Goal: Task Accomplishment & Management: Use online tool/utility

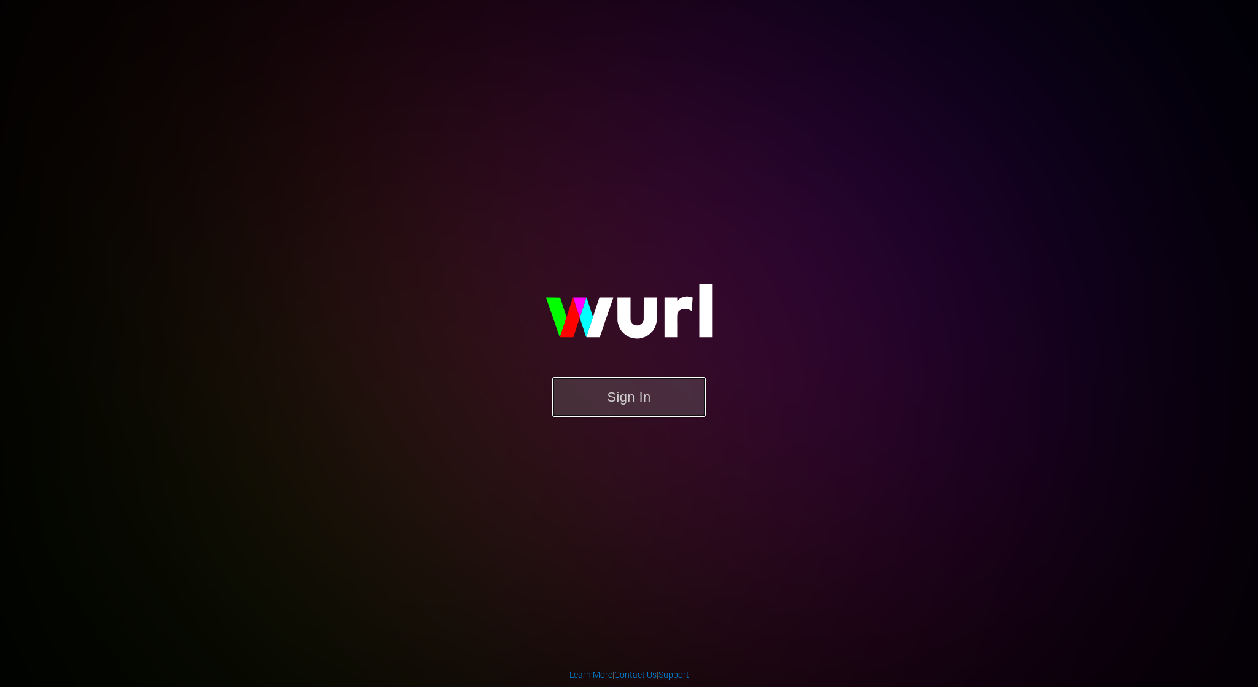
click at [652, 399] on button "Sign In" at bounding box center [629, 397] width 154 height 40
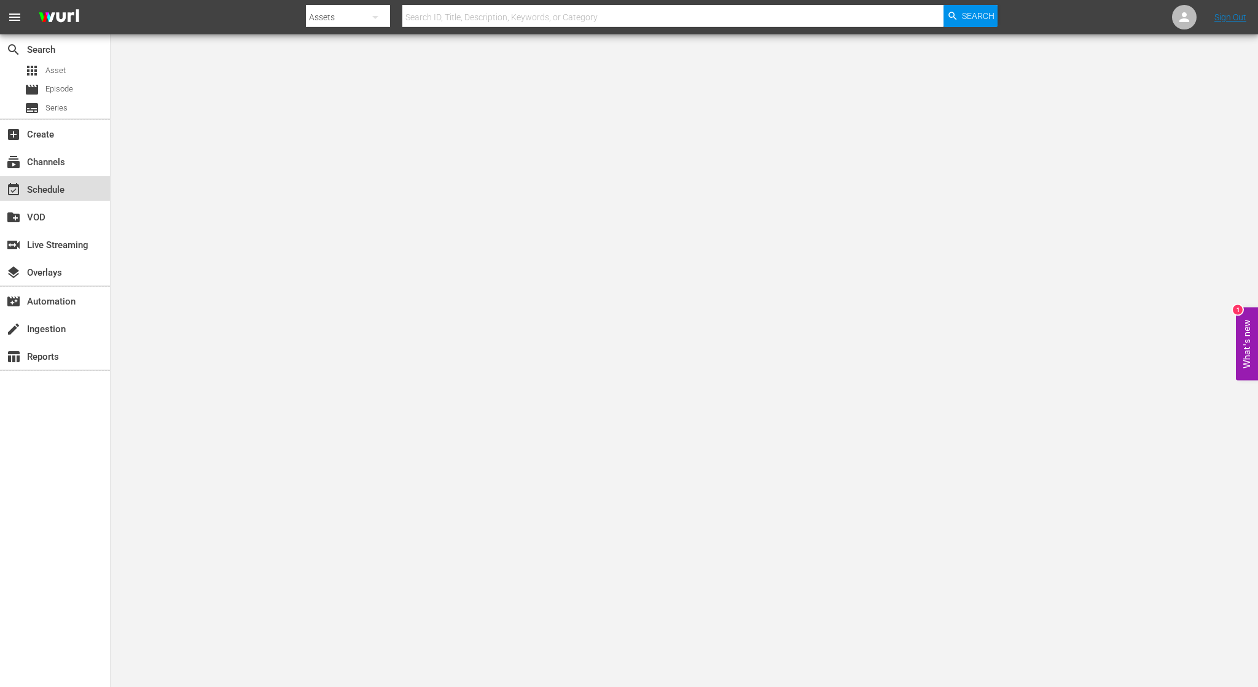
click at [48, 187] on div "event_available Schedule" at bounding box center [34, 187] width 69 height 11
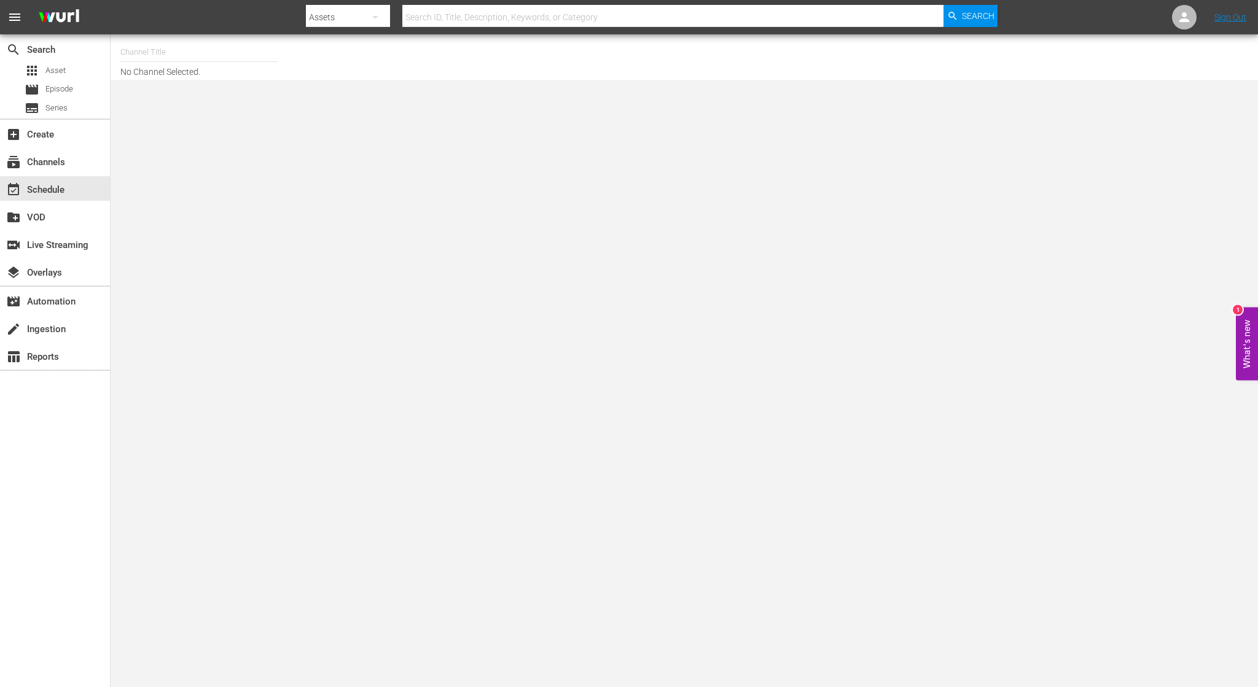
click at [215, 56] on input "text" at bounding box center [198, 51] width 157 height 29
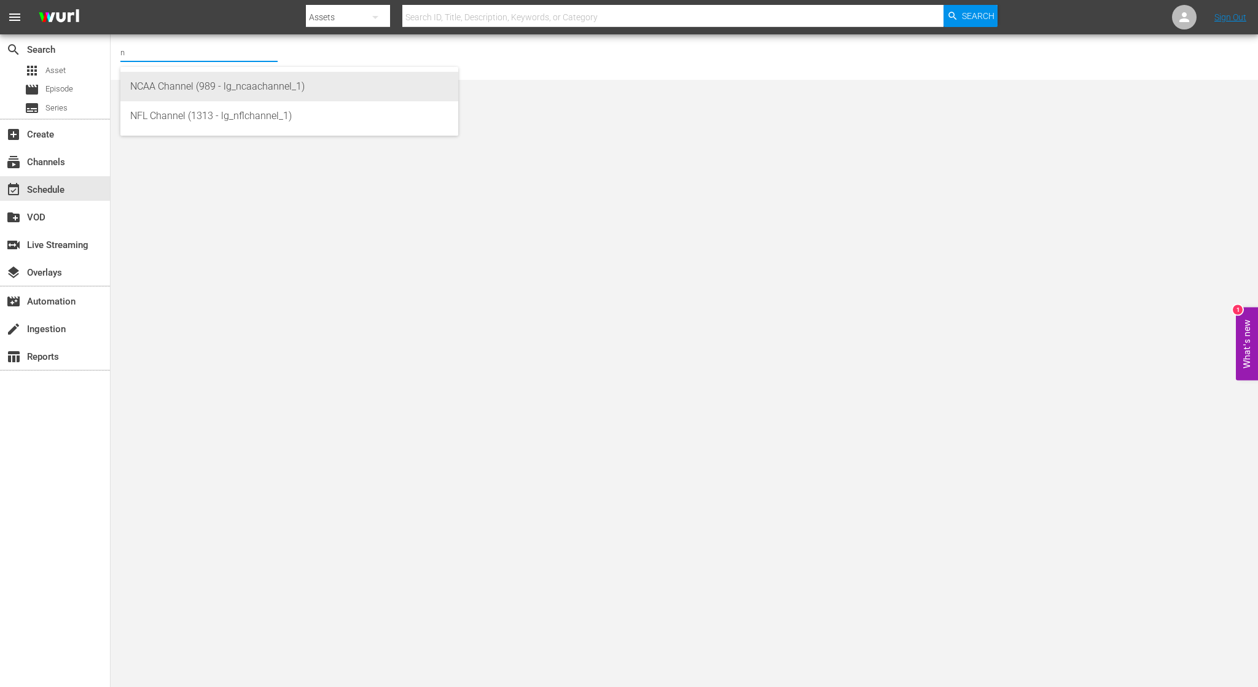
click at [241, 77] on div "NCAA Channel (989 - lg_ncaachannel_1)" at bounding box center [289, 86] width 318 height 29
type input "NCAA Channel (989 - lg_ncaachannel_1)"
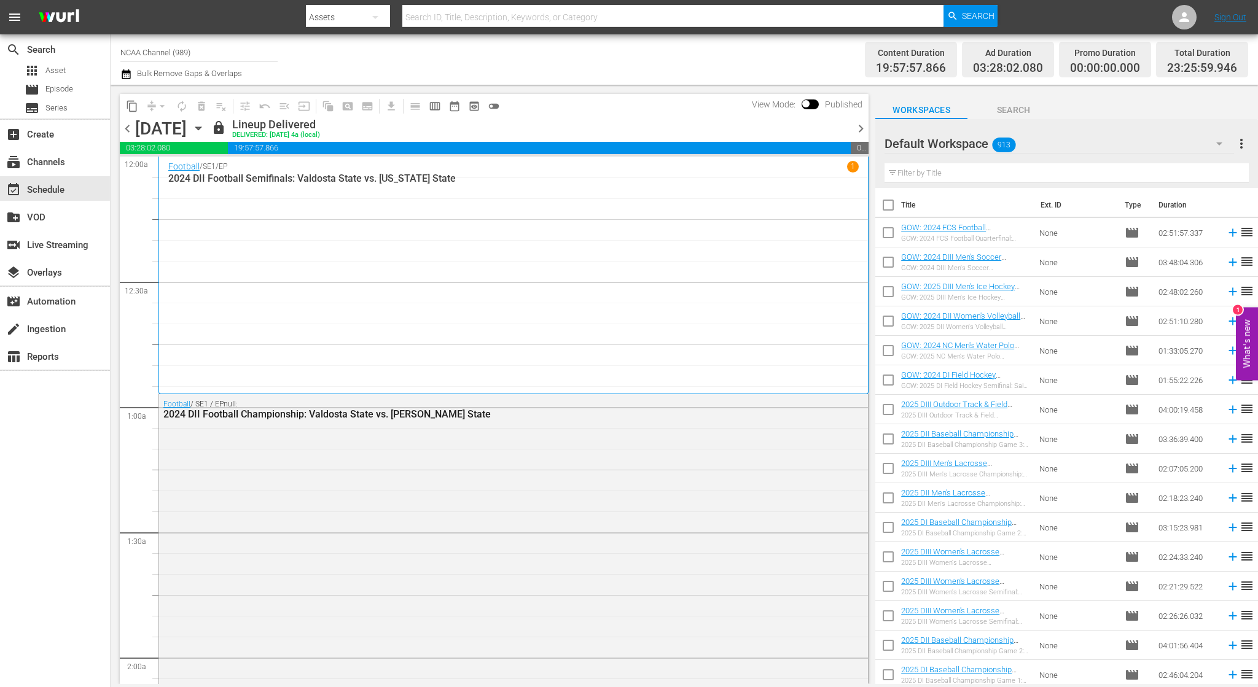
click at [864, 133] on span "chevron_right" at bounding box center [860, 128] width 15 height 15
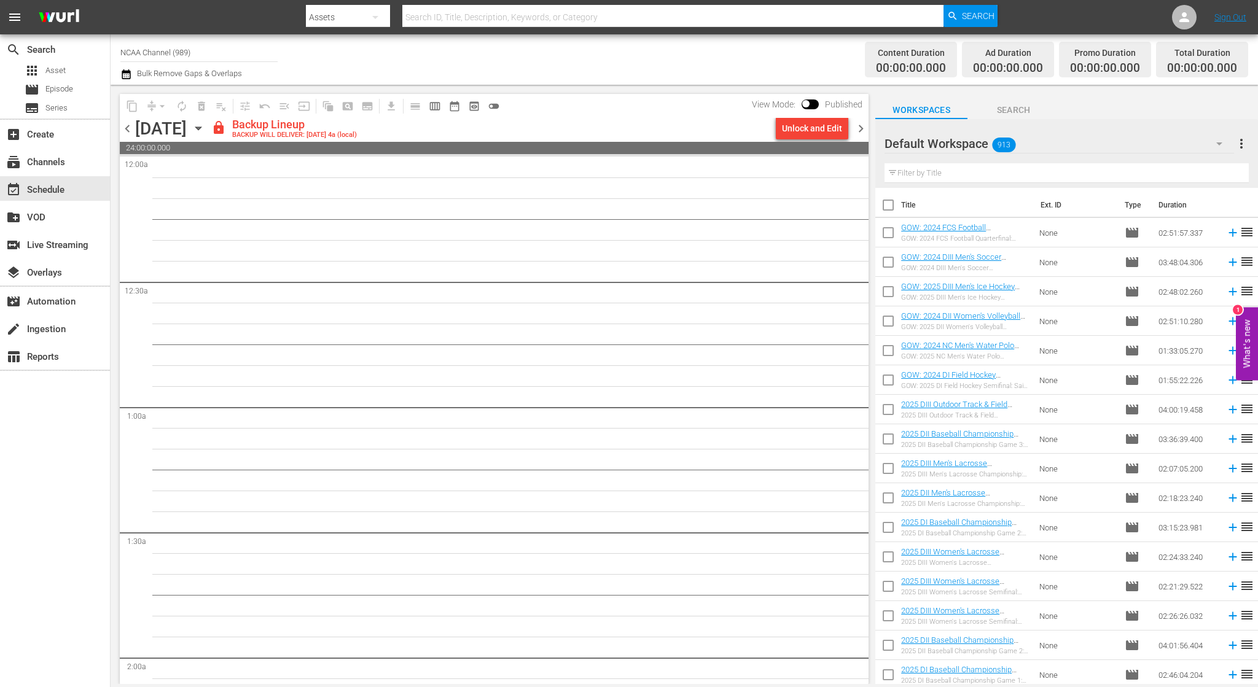
click at [130, 130] on span "chevron_left" at bounding box center [127, 128] width 15 height 15
click at [825, 126] on div "Unlock and Edit" at bounding box center [812, 128] width 60 height 22
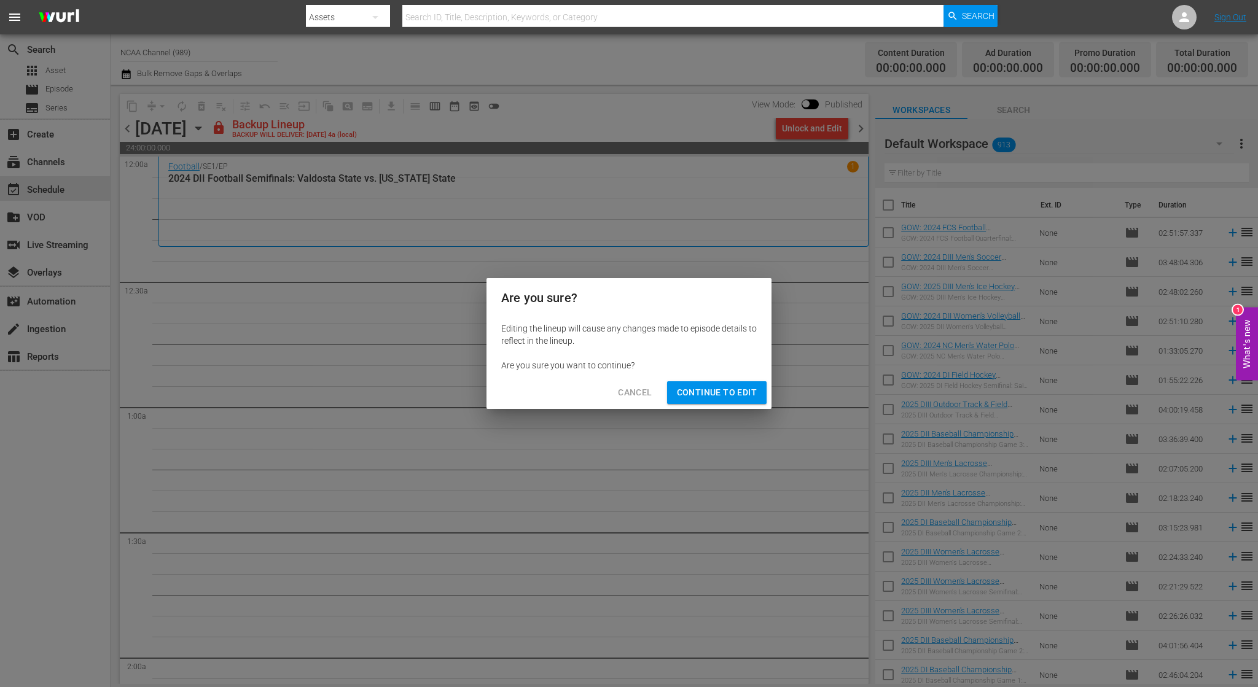
click at [723, 400] on span "Continue to Edit" at bounding box center [717, 392] width 80 height 15
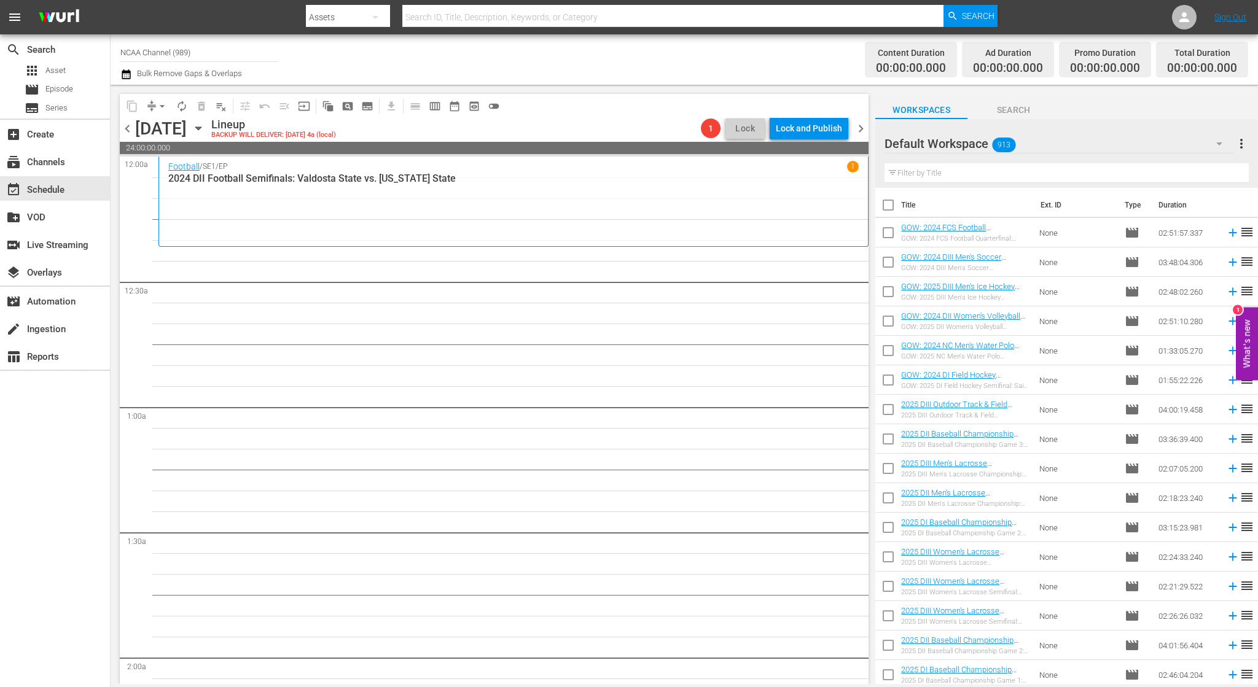
click at [1006, 174] on input "text" at bounding box center [1067, 173] width 364 height 20
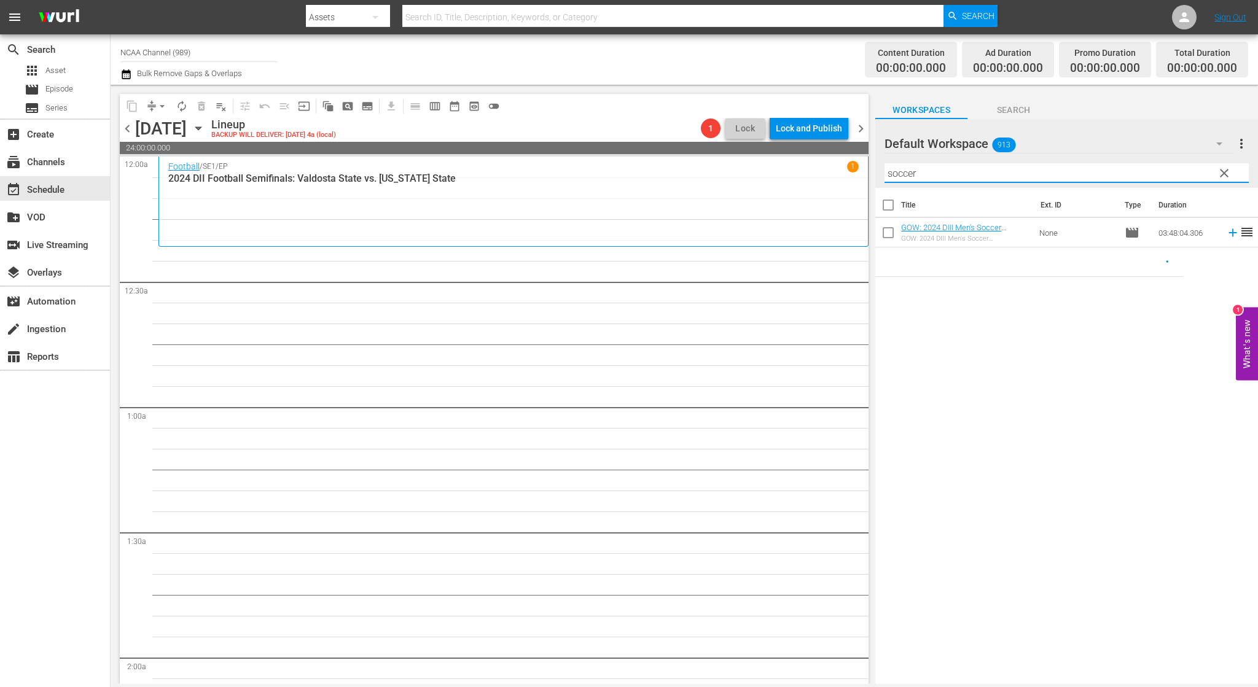
type input "soccer"
click at [858, 128] on span "chevron_right" at bounding box center [860, 128] width 15 height 15
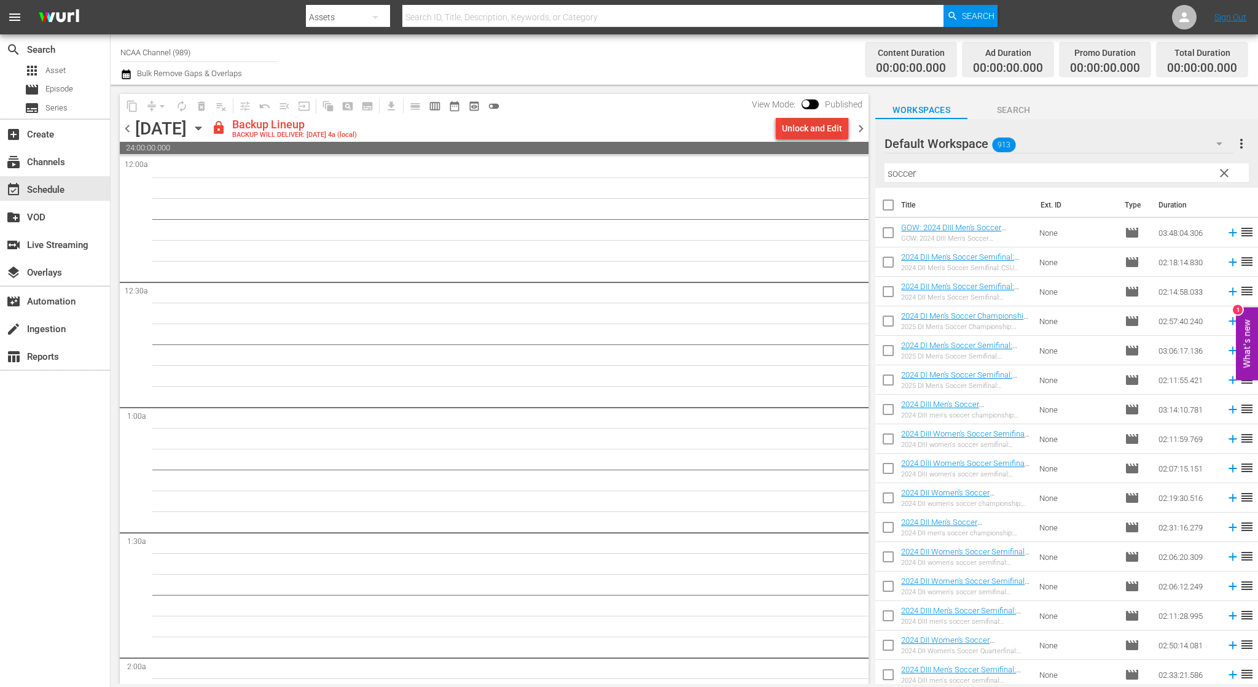
click at [815, 127] on div "Unlock and Edit" at bounding box center [812, 128] width 60 height 22
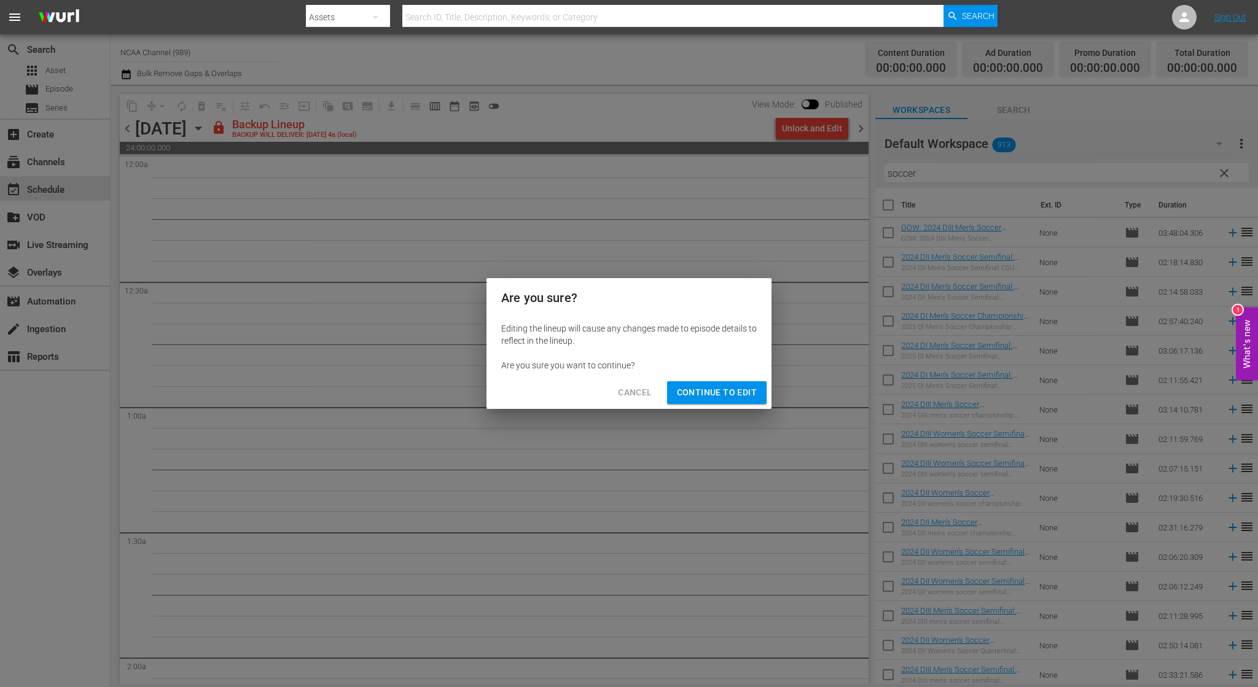
click at [726, 389] on span "Continue to Edit" at bounding box center [717, 392] width 80 height 15
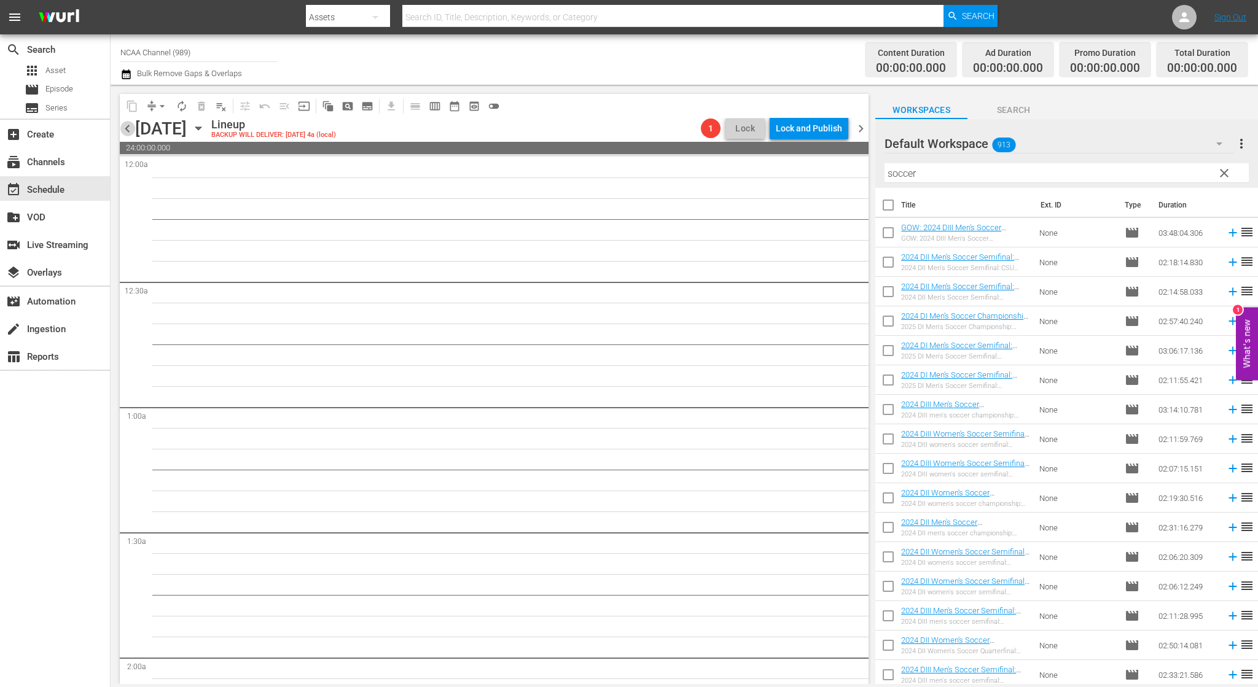
click at [130, 126] on span "chevron_left" at bounding box center [127, 128] width 15 height 15
drag, startPoint x: 972, startPoint y: 175, endPoint x: 496, endPoint y: 111, distance: 480.3
click at [615, 156] on div "content_copy compress arrow_drop_down autorenew_outlined delete_forever_outline…" at bounding box center [684, 385] width 1147 height 600
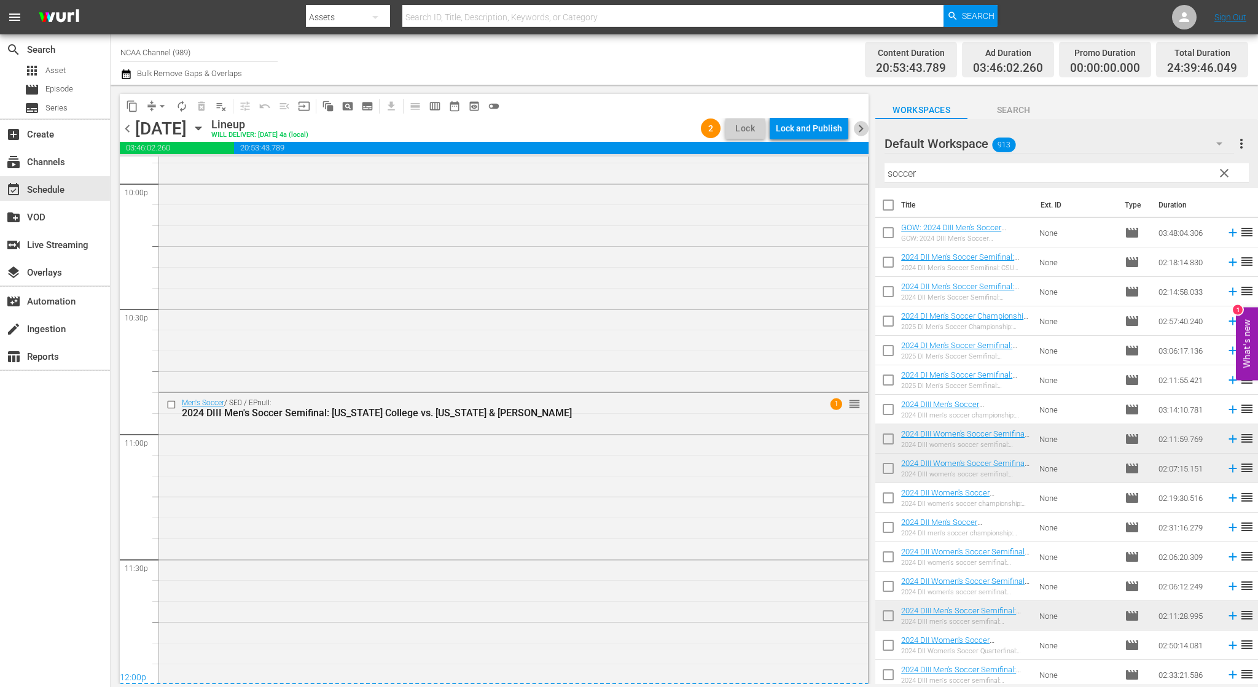
click at [855, 130] on span "chevron_right" at bounding box center [860, 128] width 15 height 15
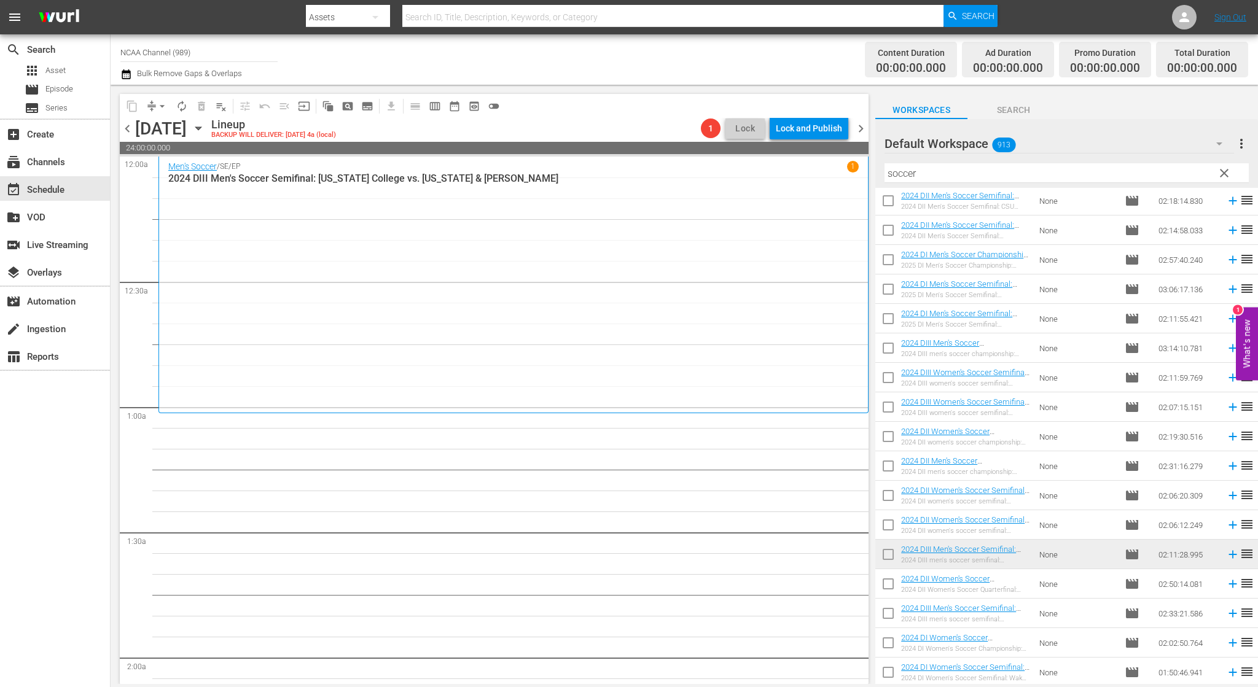
scroll to position [123, 0]
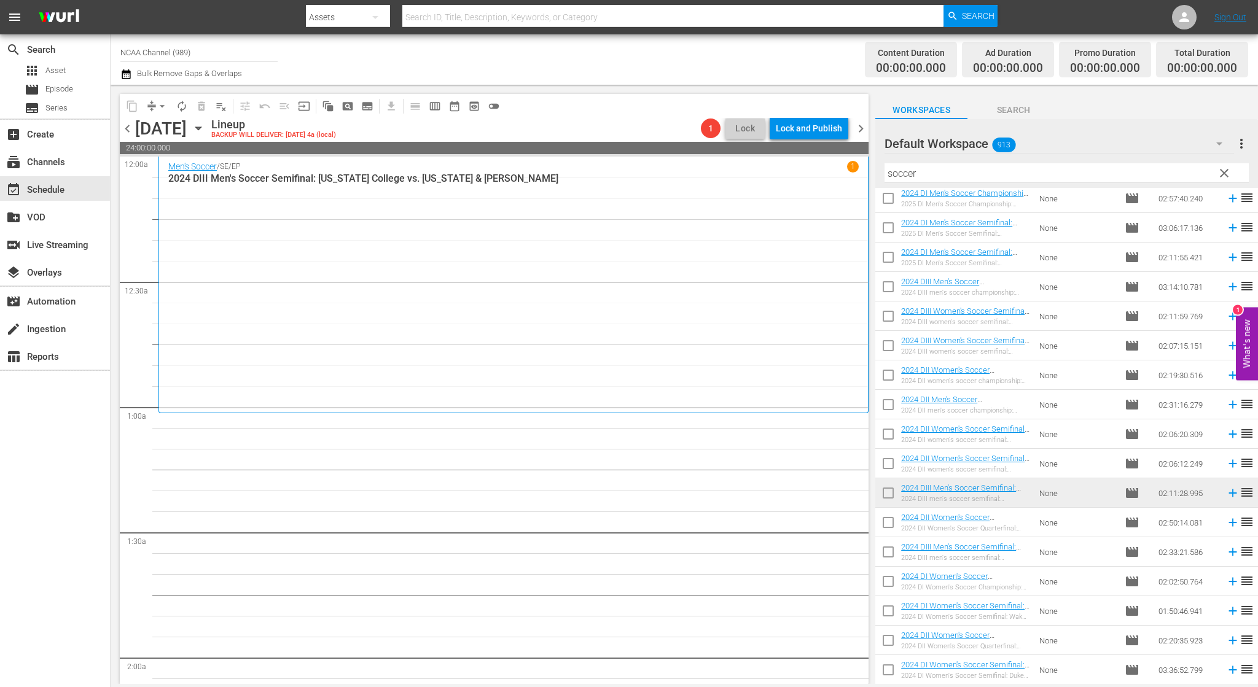
click at [130, 125] on span "chevron_left" at bounding box center [127, 128] width 15 height 15
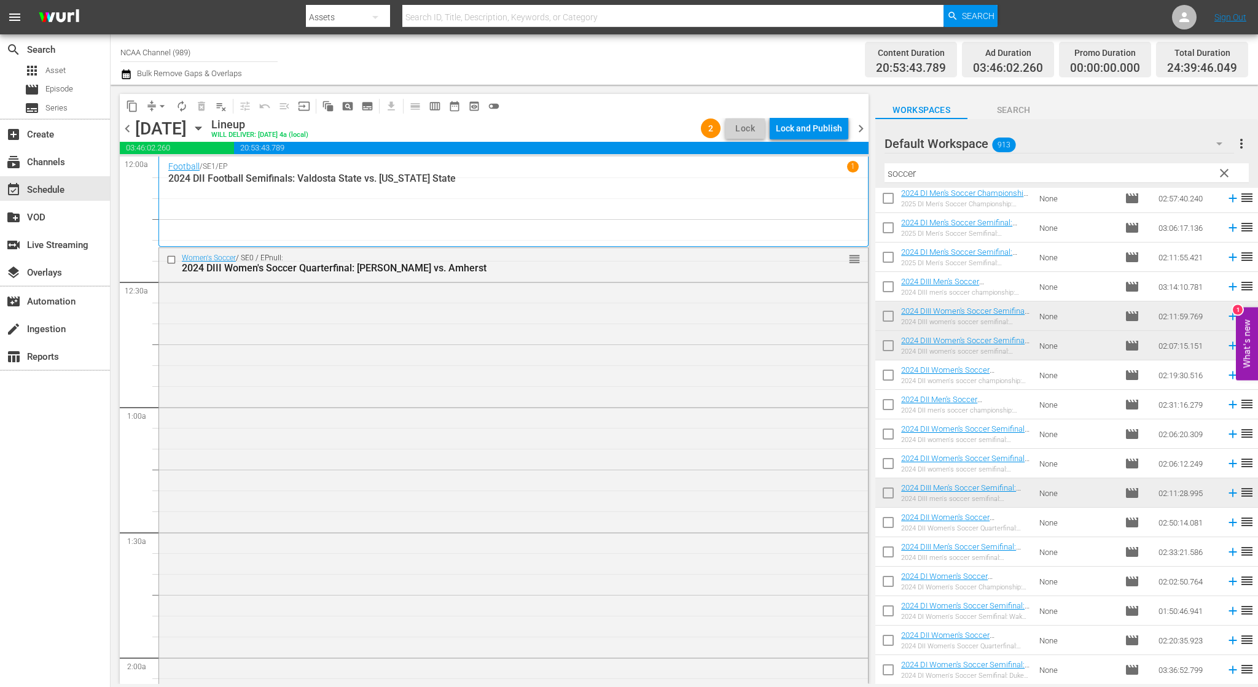
click at [862, 130] on span "chevron_right" at bounding box center [860, 128] width 15 height 15
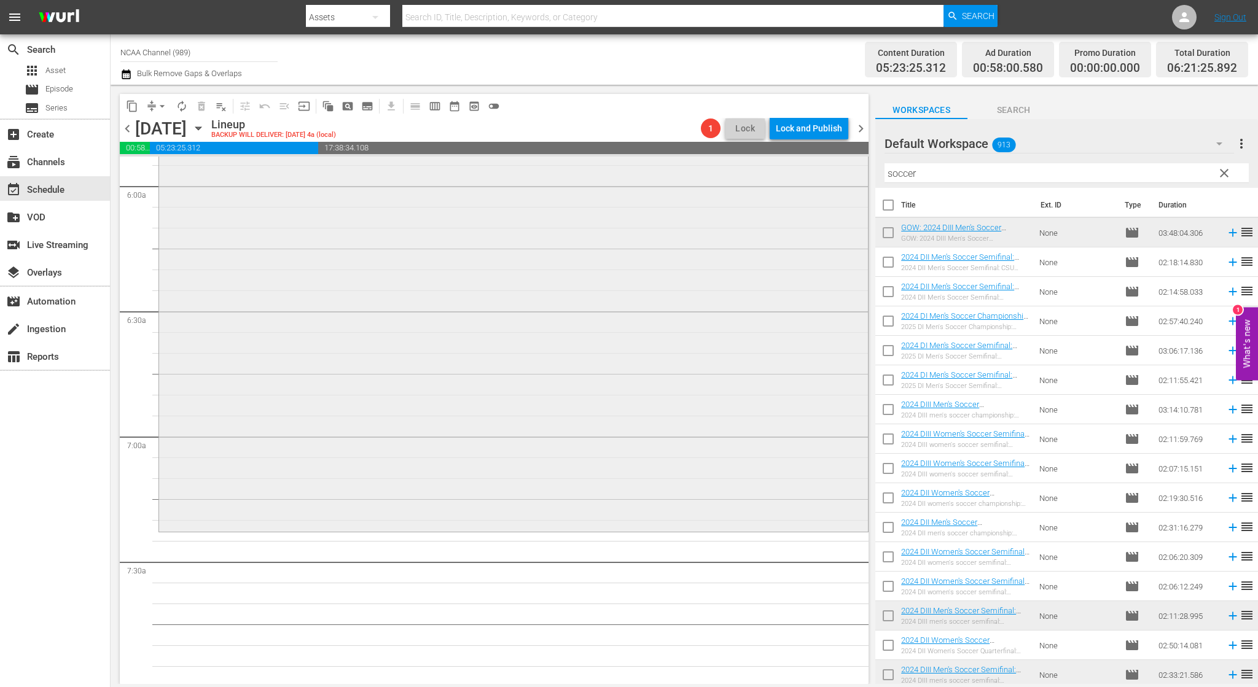
scroll to position [1597, 0]
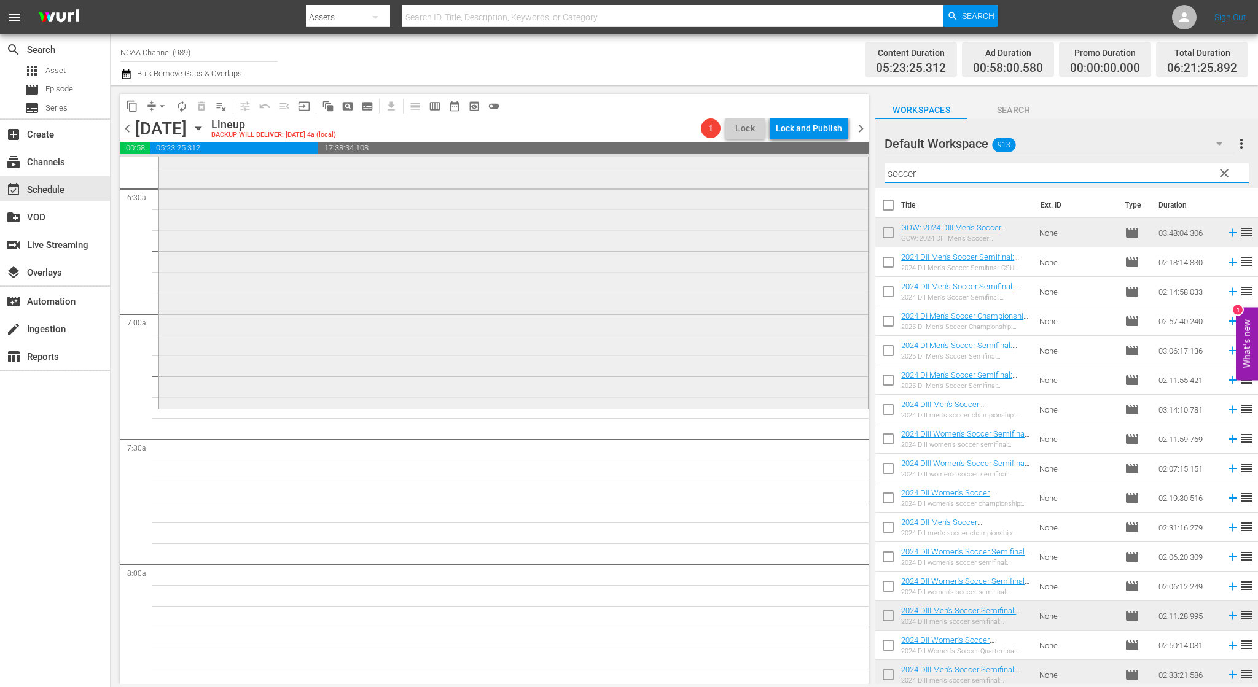
drag, startPoint x: 941, startPoint y: 178, endPoint x: 735, endPoint y: 168, distance: 206.0
click at [765, 181] on div "content_copy compress arrow_drop_down autorenew_outlined delete_forever_outline…" at bounding box center [684, 385] width 1147 height 600
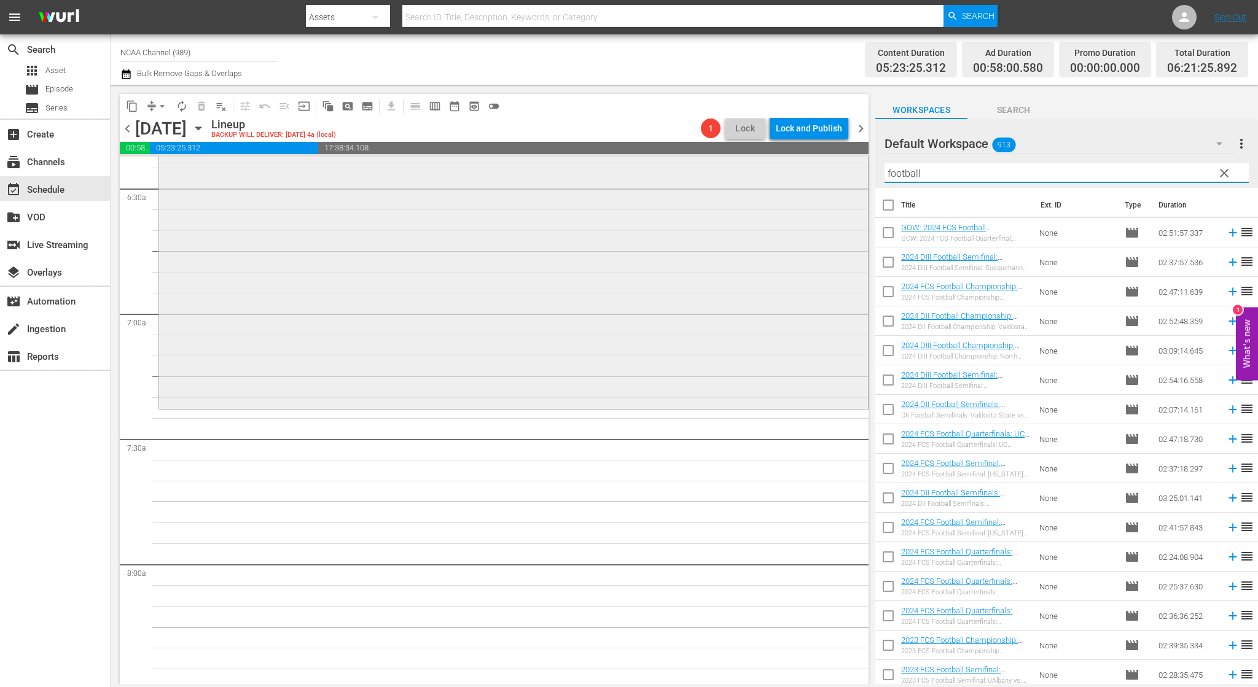
type input "football"
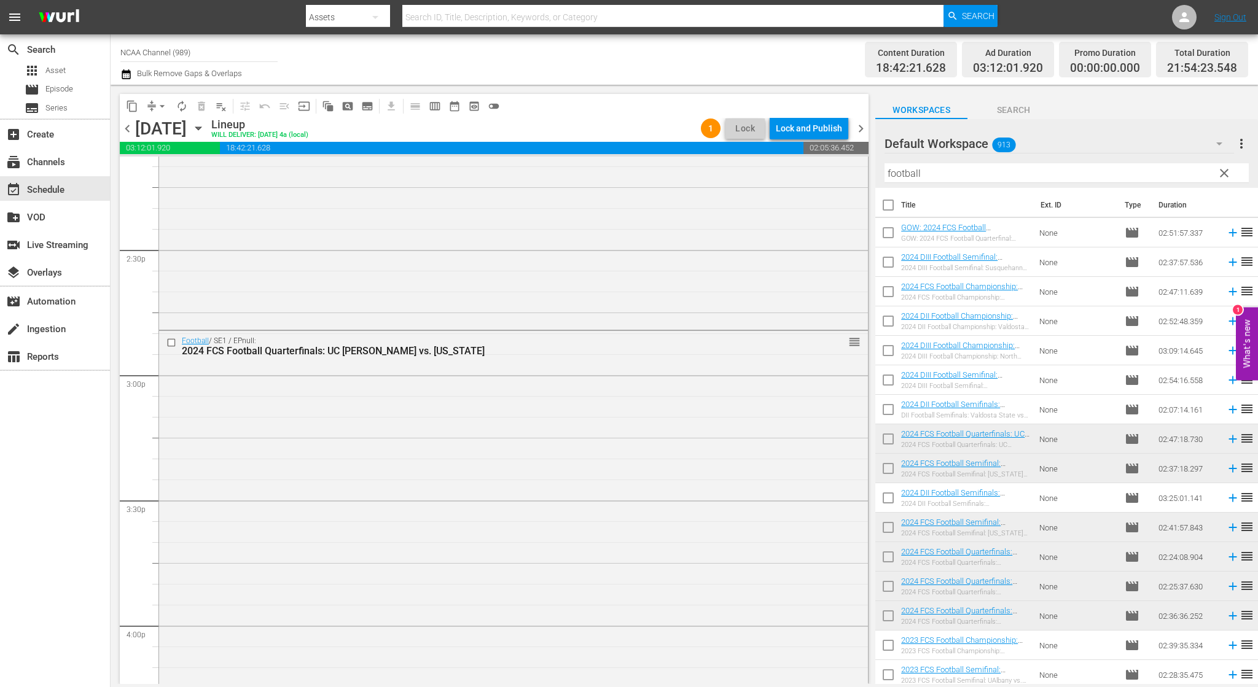
scroll to position [3521, 0]
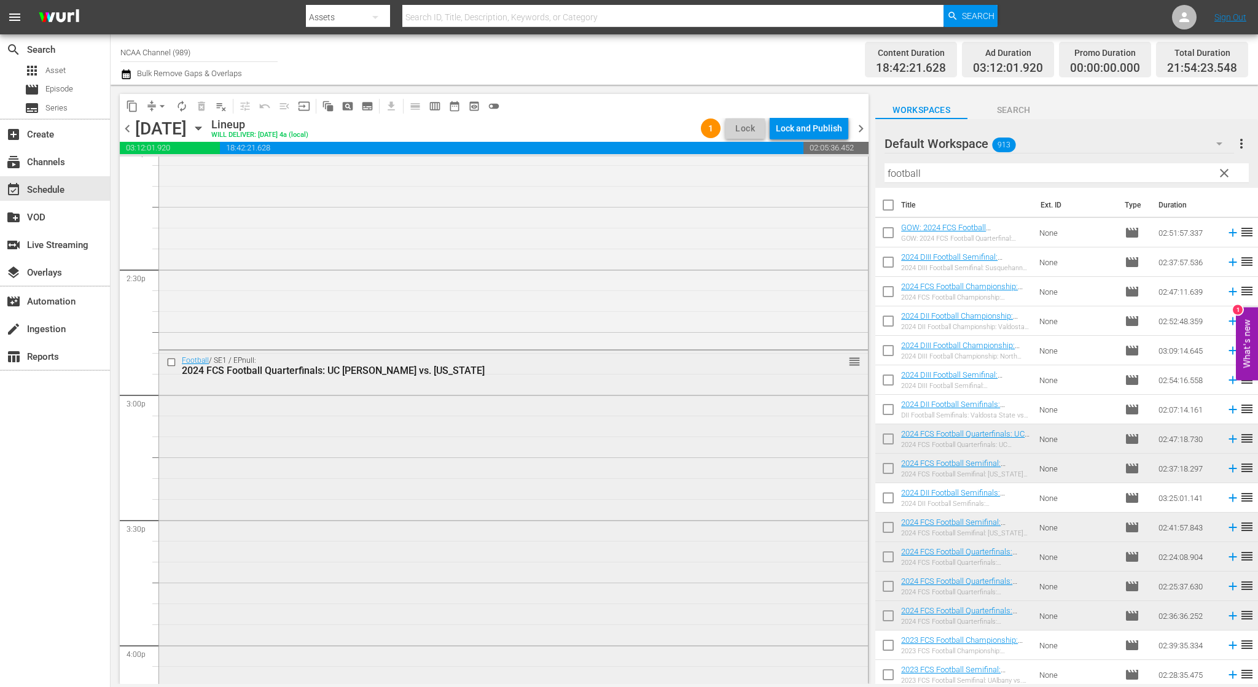
click at [172, 361] on input "checkbox" at bounding box center [172, 363] width 13 height 10
click at [204, 105] on span "delete_forever_outlined" at bounding box center [201, 106] width 12 height 12
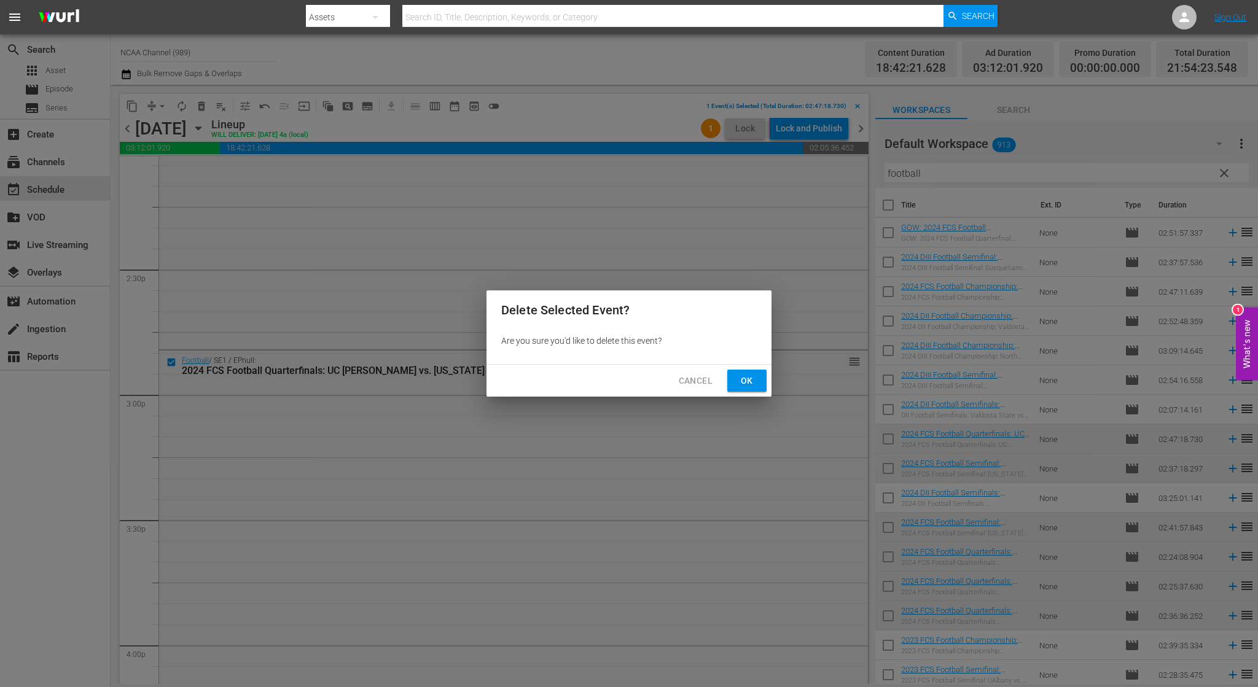
click at [754, 385] on span "Ok" at bounding box center [747, 380] width 20 height 15
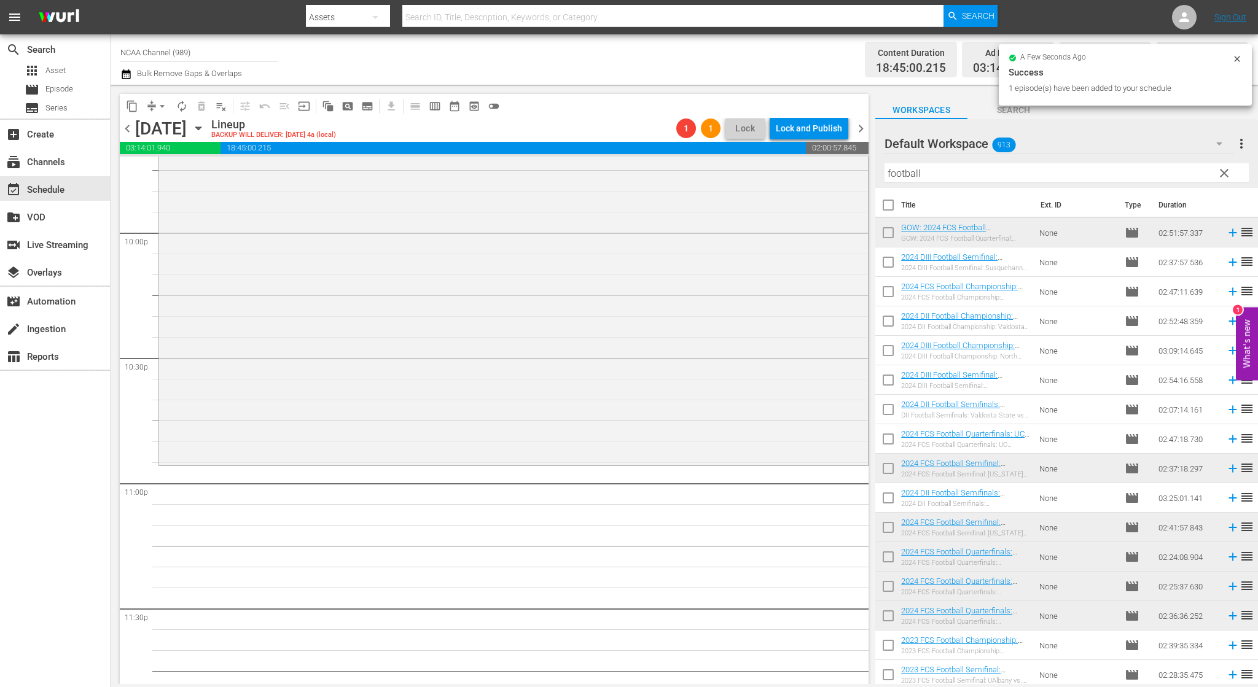
scroll to position [5487, 0]
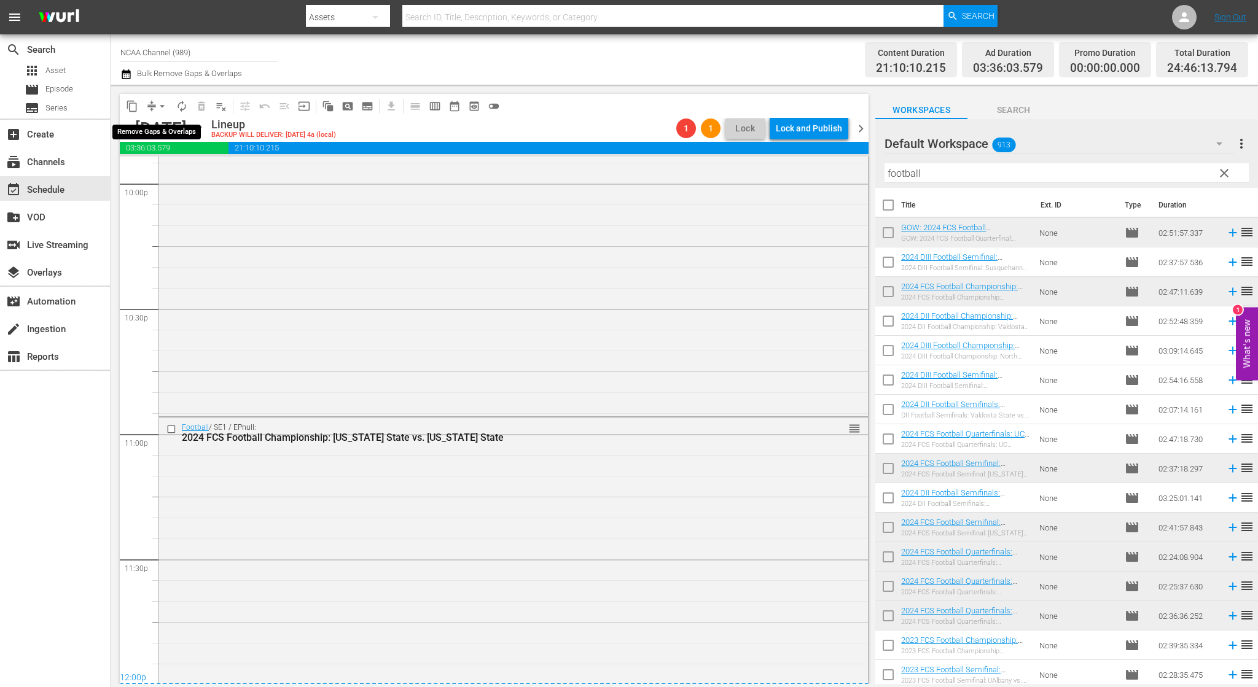
click at [157, 110] on span "arrow_drop_down" at bounding box center [162, 106] width 12 height 12
click at [182, 177] on li "Align to End of Previous Day" at bounding box center [162, 172] width 129 height 20
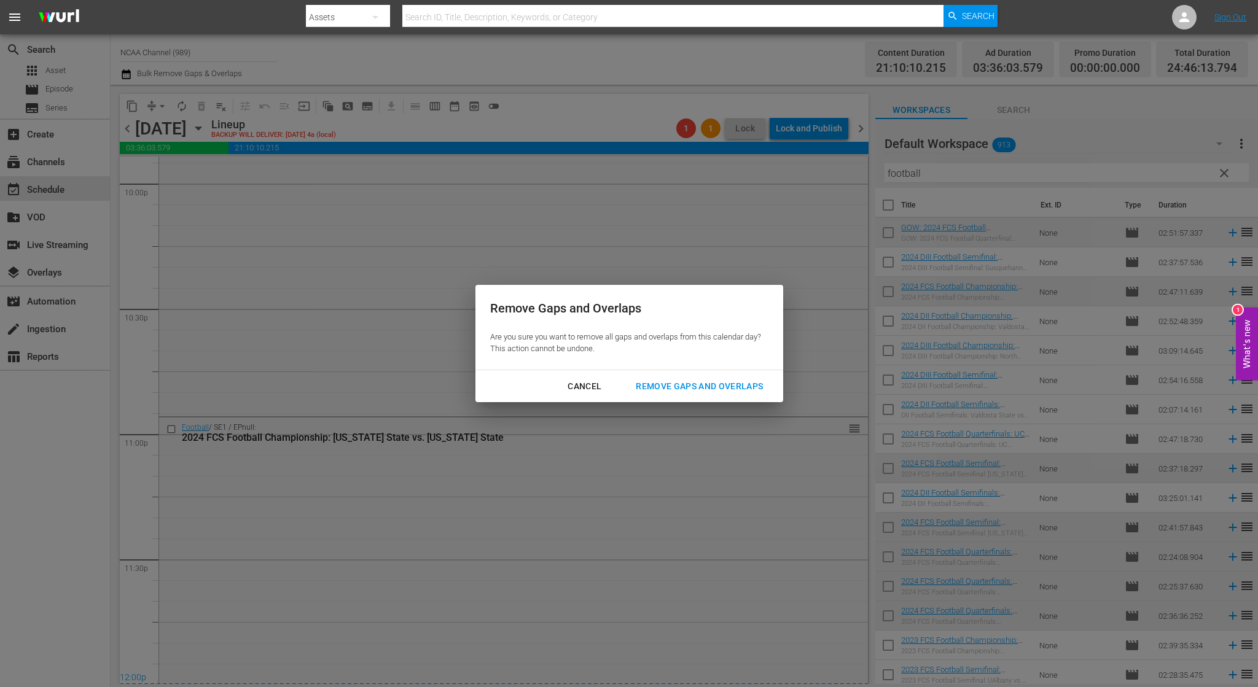
click at [719, 389] on div "Remove Gaps and Overlaps" at bounding box center [699, 386] width 147 height 15
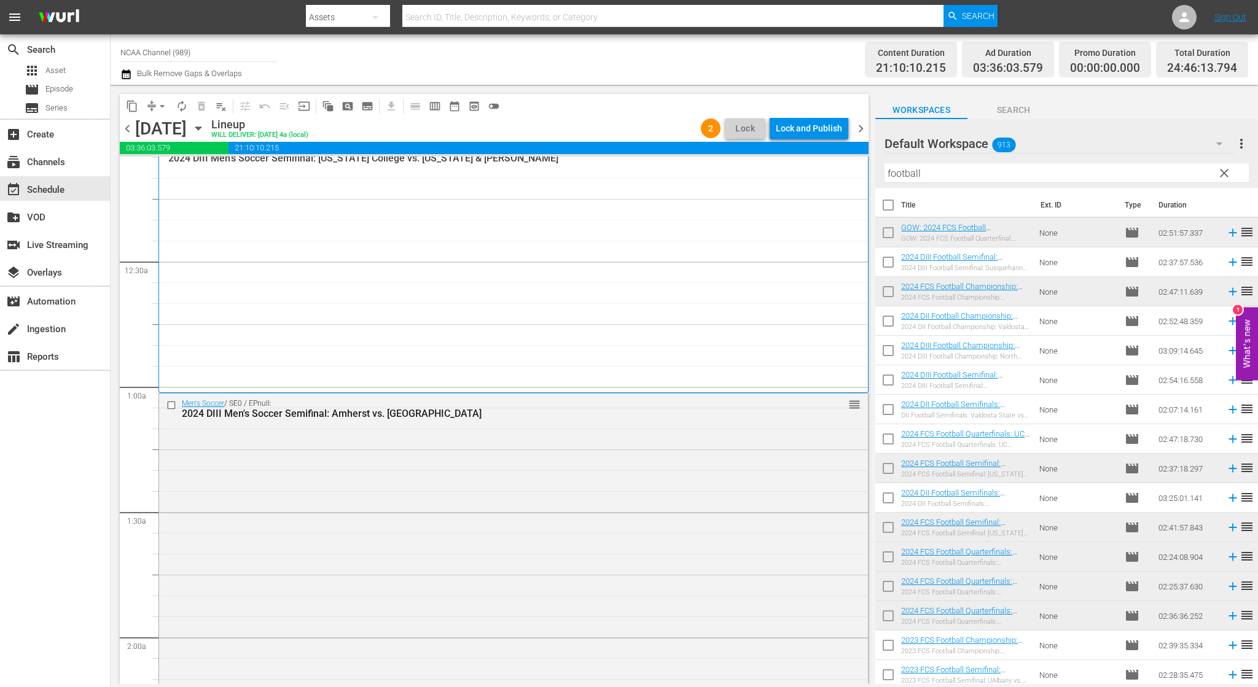
scroll to position [0, 0]
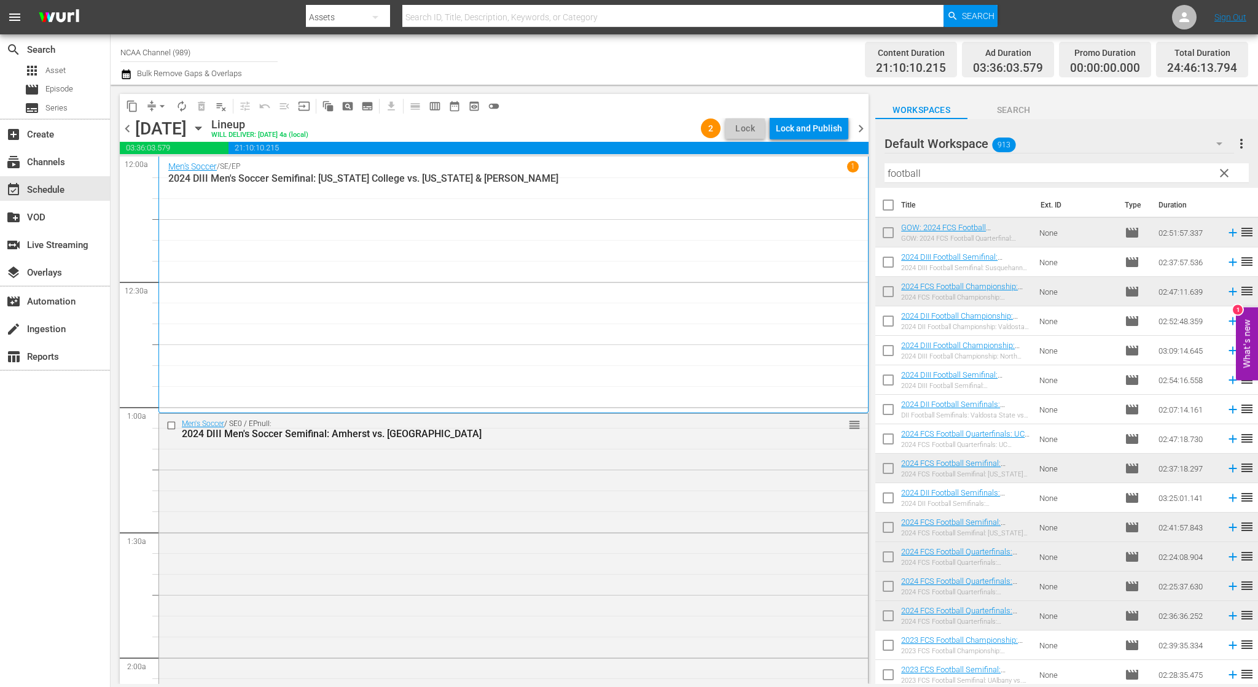
click at [864, 129] on span "chevron_right" at bounding box center [860, 128] width 15 height 15
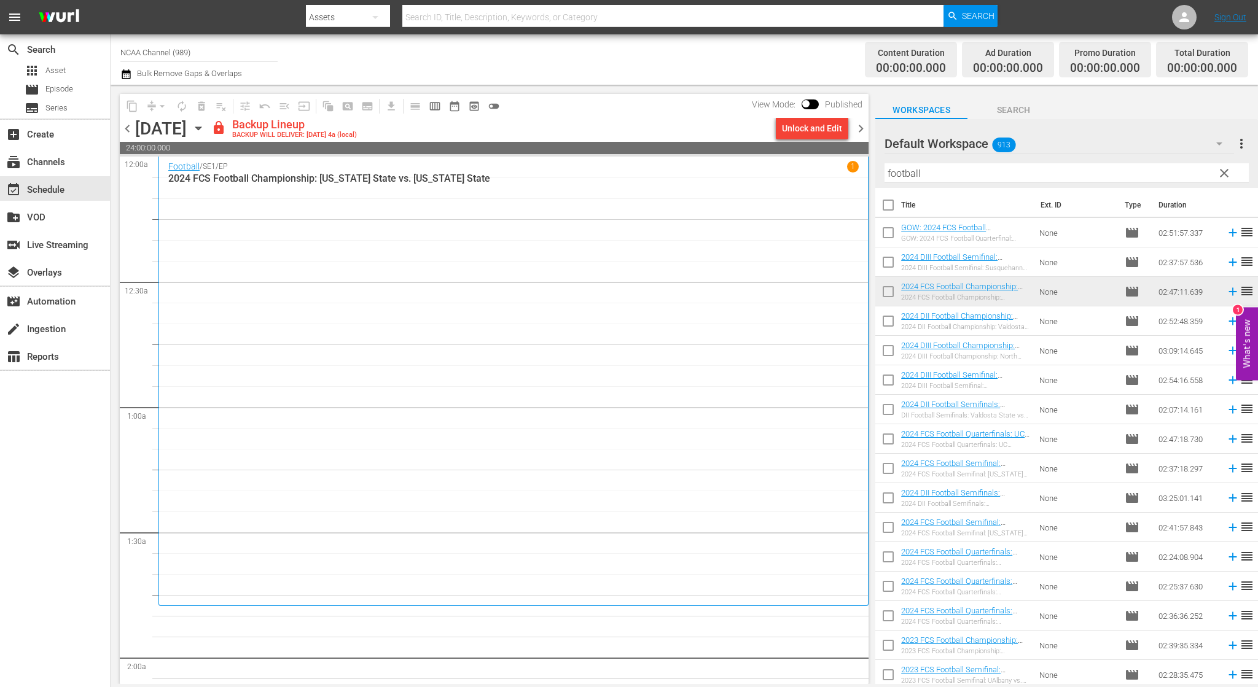
click at [128, 125] on span "chevron_left" at bounding box center [127, 128] width 15 height 15
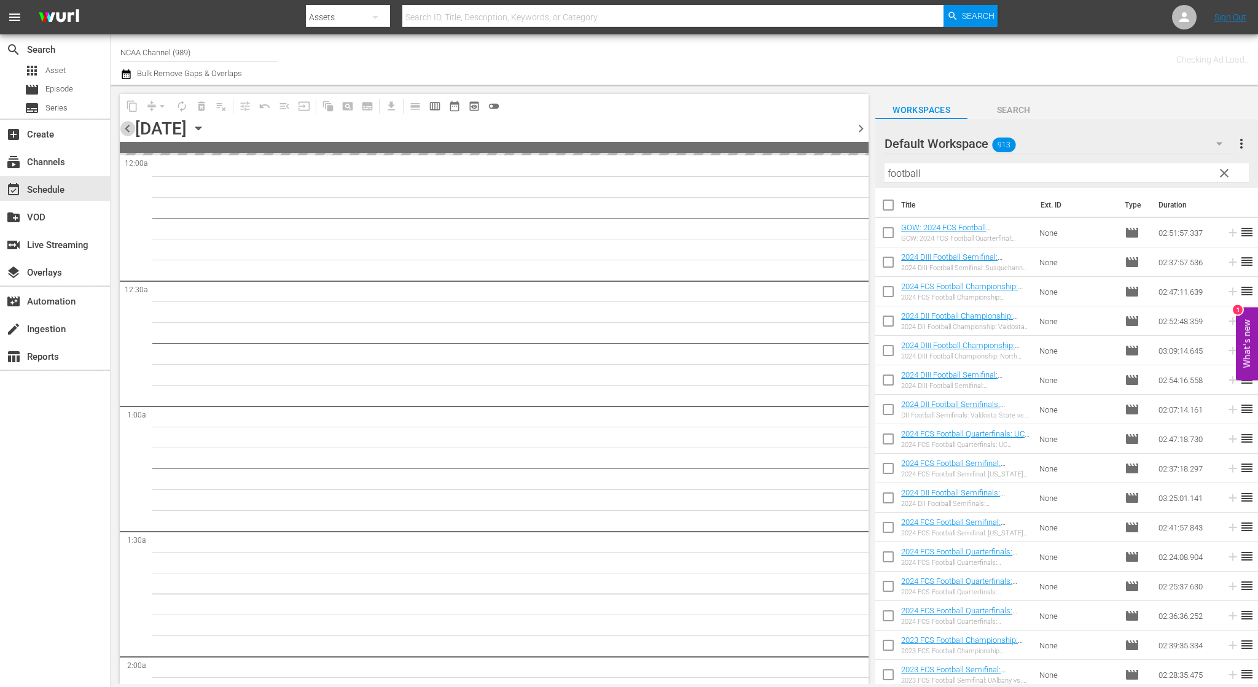
click at [128, 125] on span "chevron_left" at bounding box center [127, 128] width 15 height 15
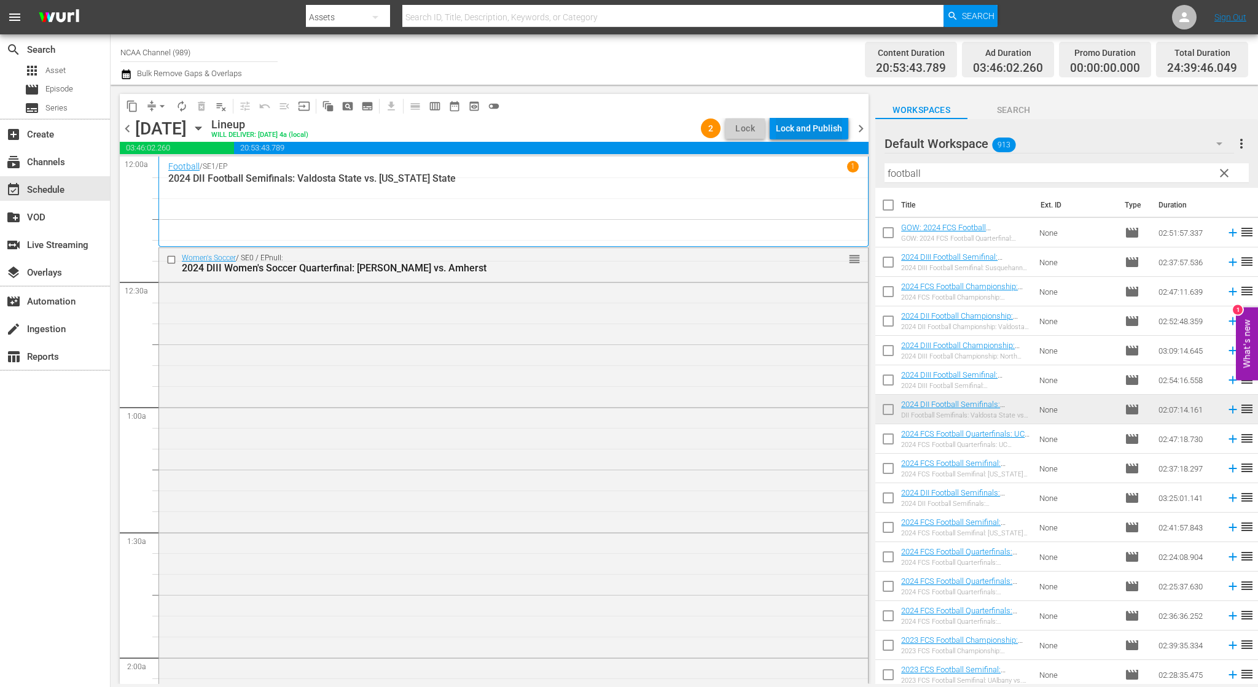
click at [796, 131] on div "Lock and Publish" at bounding box center [809, 128] width 66 height 22
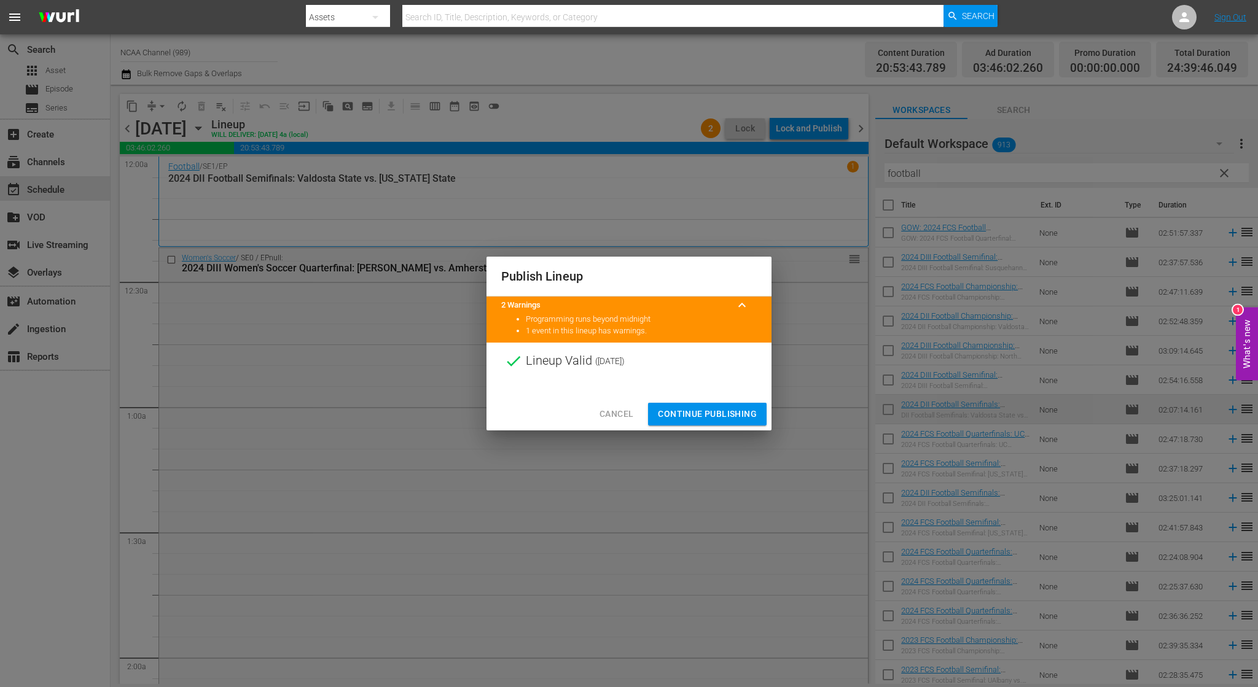
click at [684, 415] on span "Continue Publishing" at bounding box center [707, 414] width 99 height 15
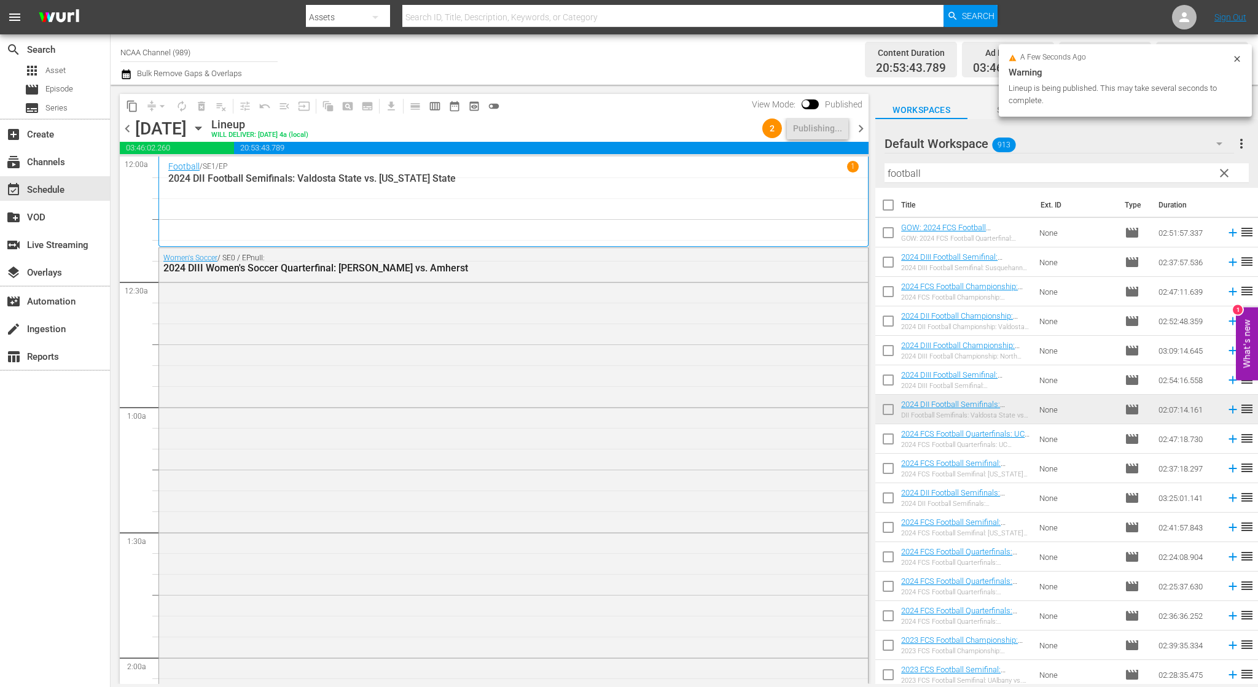
click at [862, 127] on span "chevron_right" at bounding box center [860, 128] width 15 height 15
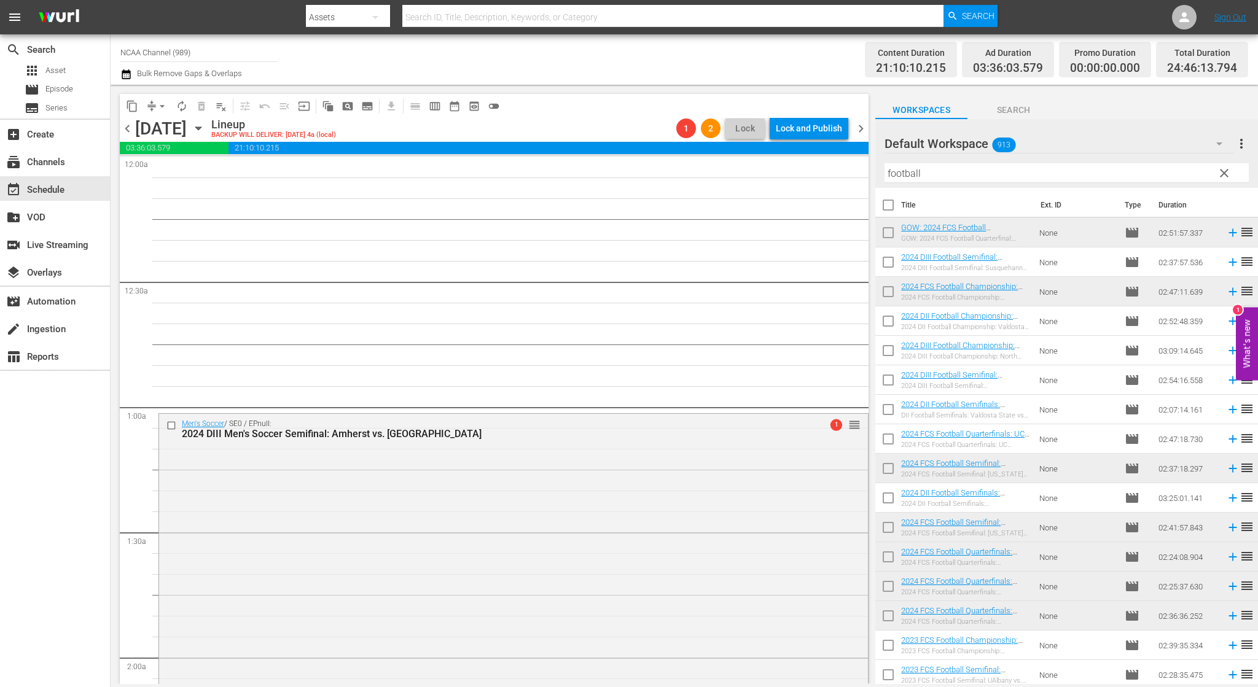
click at [804, 136] on div "Lock and Publish" at bounding box center [809, 128] width 66 height 22
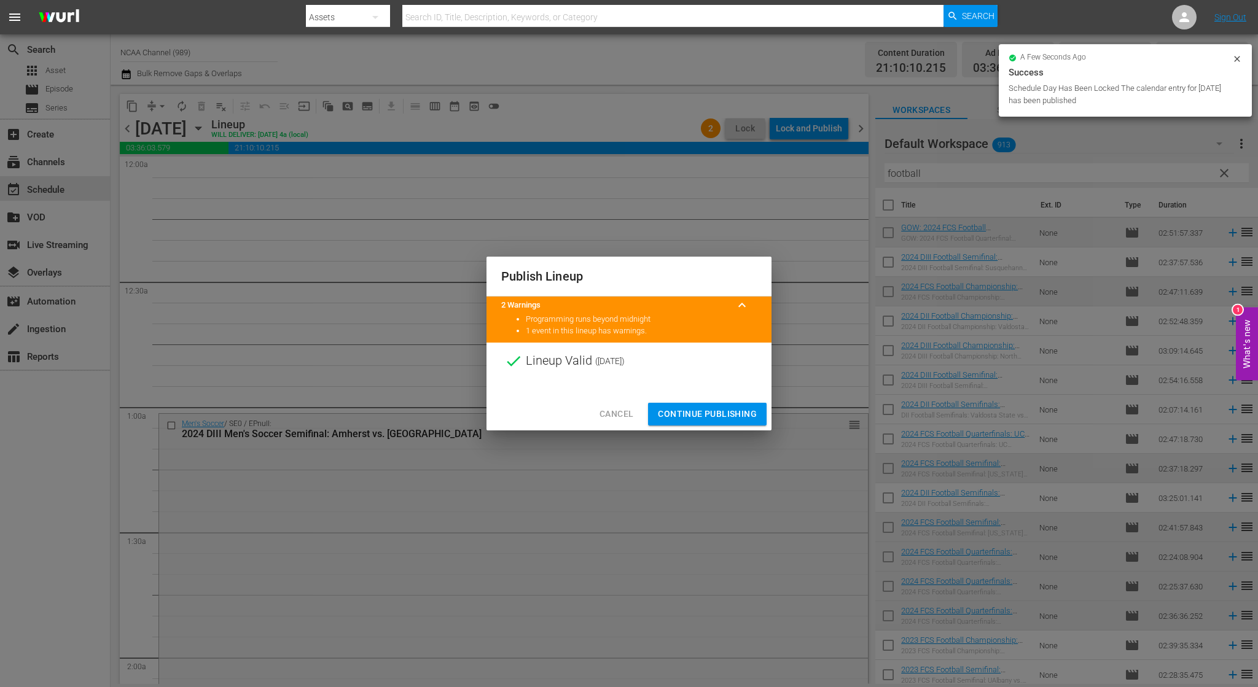
click at [724, 415] on span "Continue Publishing" at bounding box center [707, 414] width 99 height 15
